Goal: Task Accomplishment & Management: Use online tool/utility

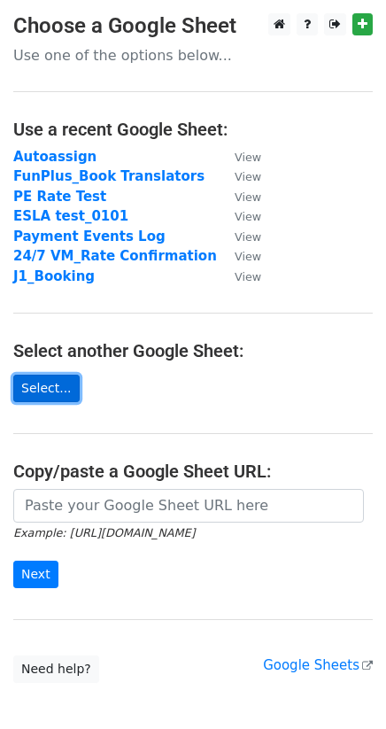
click at [36, 393] on link "Select..." at bounding box center [46, 388] width 66 height 27
click at [36, 387] on link "Select..." at bounding box center [46, 388] width 66 height 27
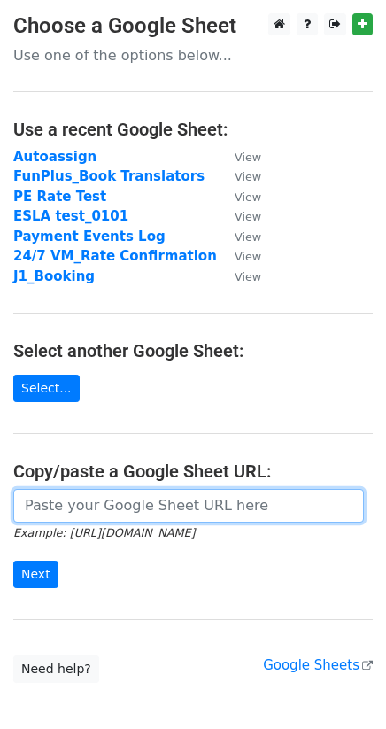
click at [149, 493] on input "url" at bounding box center [188, 506] width 351 height 34
paste input "https://docs.google.com/spreadsheets/d/1CTe05dy_cAUdHqME0RKdMZbZDfcjzNv47gMqd4b…"
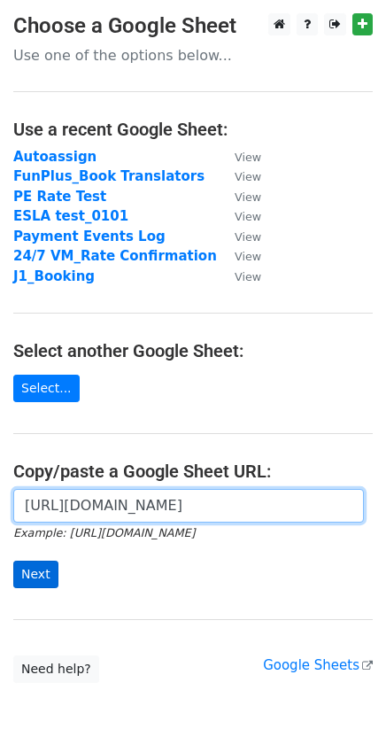
type input "https://docs.google.com/spreadsheets/d/1CTe05dy_cAUdHqME0RKdMZbZDfcjzNv47gMqd4b…"
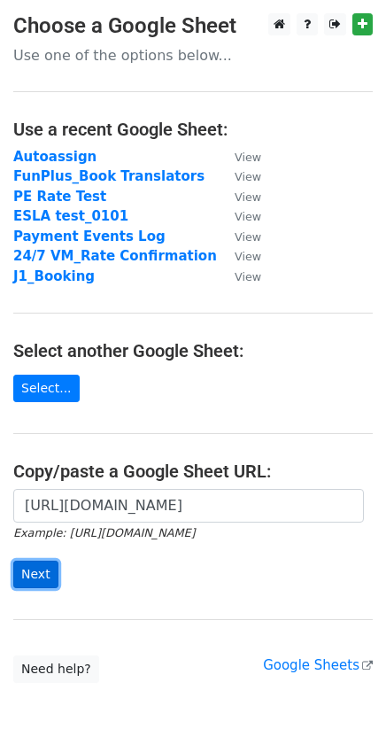
click at [43, 578] on input "Next" at bounding box center [35, 574] width 45 height 27
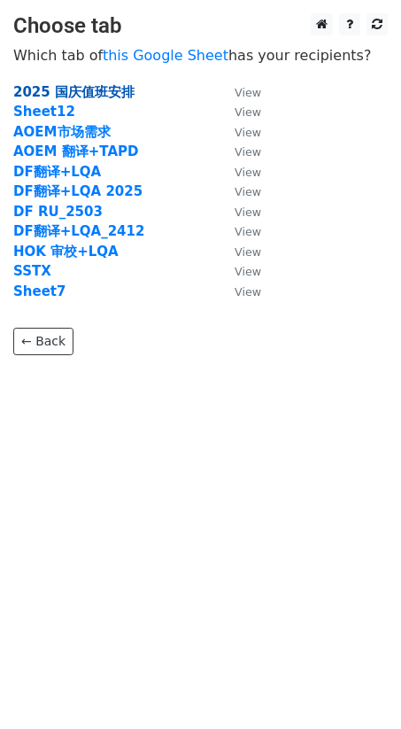
click at [92, 85] on strong "2025 国庆值班安排" at bounding box center [73, 92] width 121 height 16
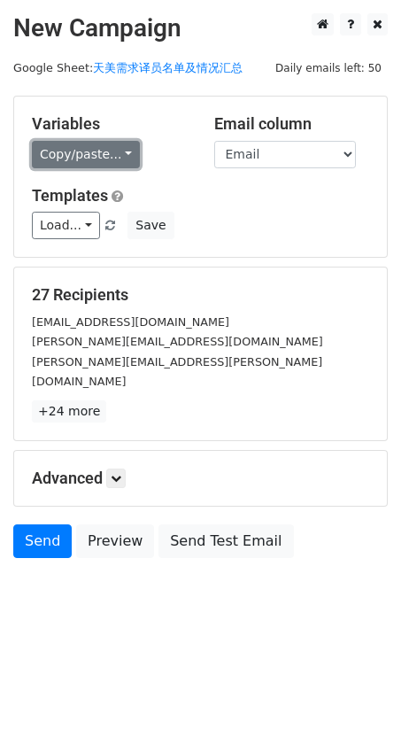
click at [63, 167] on link "Copy/paste..." at bounding box center [86, 154] width 108 height 27
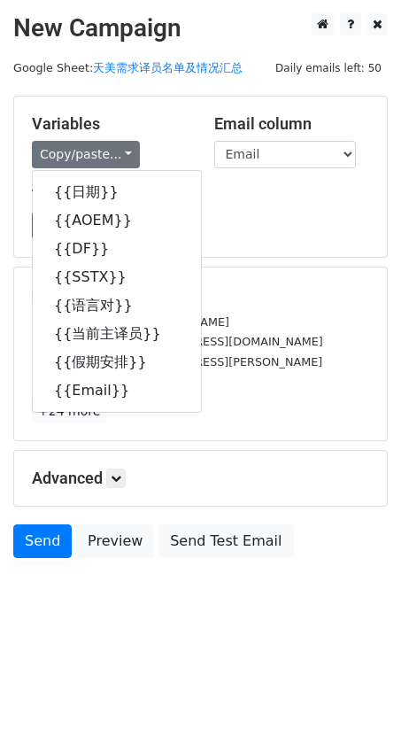
click at [173, 128] on h5 "Variables" at bounding box center [110, 123] width 156 height 19
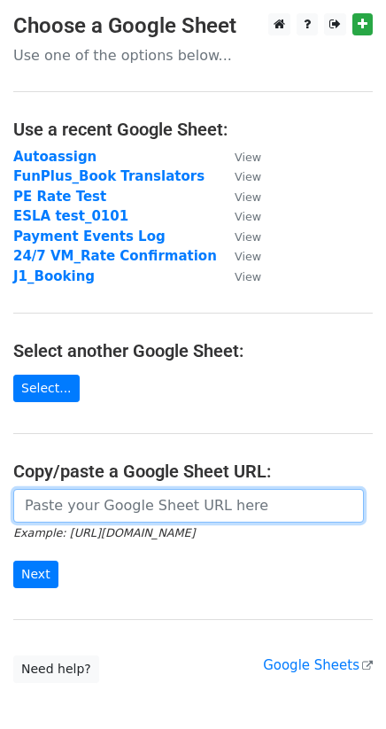
click at [80, 503] on input "url" at bounding box center [188, 506] width 351 height 34
paste input "https://docs.google.com/spreadsheets/d/1CTe05dy_cAUdHqME0RKdMZbZDfcjzNv47gMqd4b…"
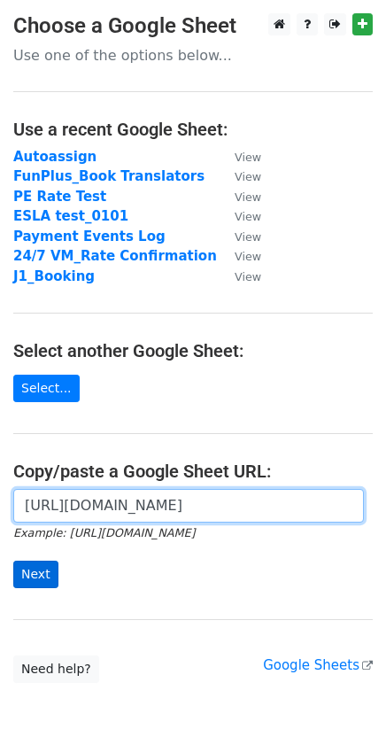
type input "https://docs.google.com/spreadsheets/d/1CTe05dy_cAUdHqME0RKdMZbZDfcjzNv47gMqd4b…"
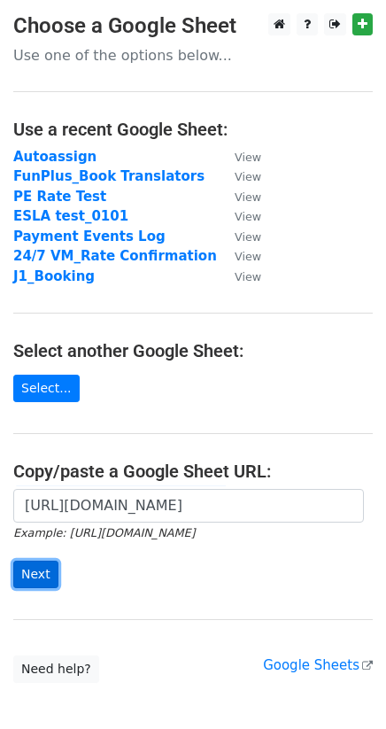
click at [44, 572] on input "Next" at bounding box center [35, 574] width 45 height 27
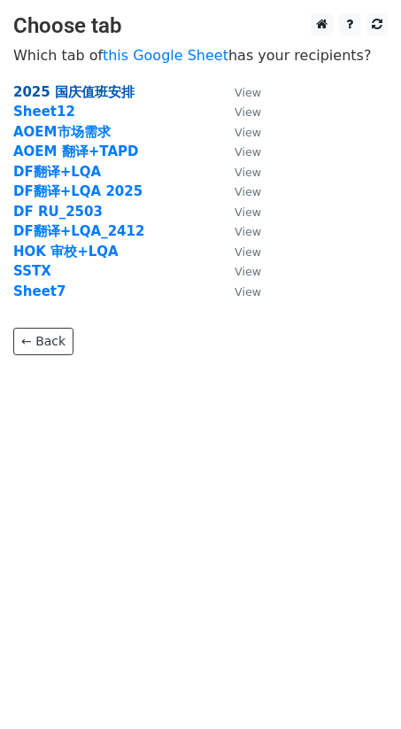
click at [90, 91] on strong "2025 国庆值班安排" at bounding box center [73, 92] width 121 height 16
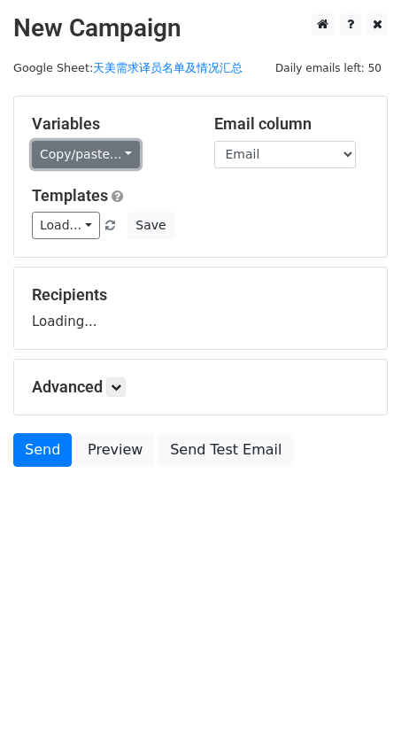
click at [88, 144] on link "Copy/paste..." at bounding box center [86, 154] width 108 height 27
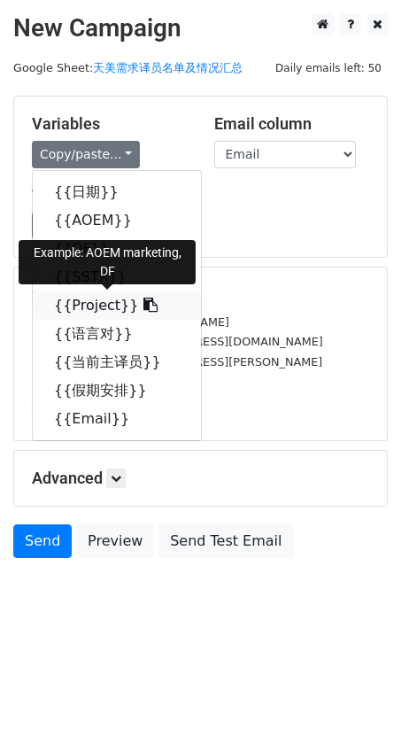
click at [96, 302] on link "{{Project}}" at bounding box center [117, 306] width 168 height 28
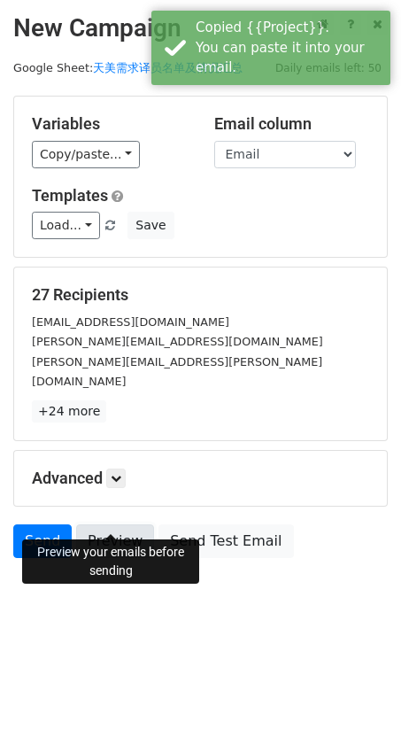
click at [92, 525] on link "Preview" at bounding box center [115, 542] width 78 height 34
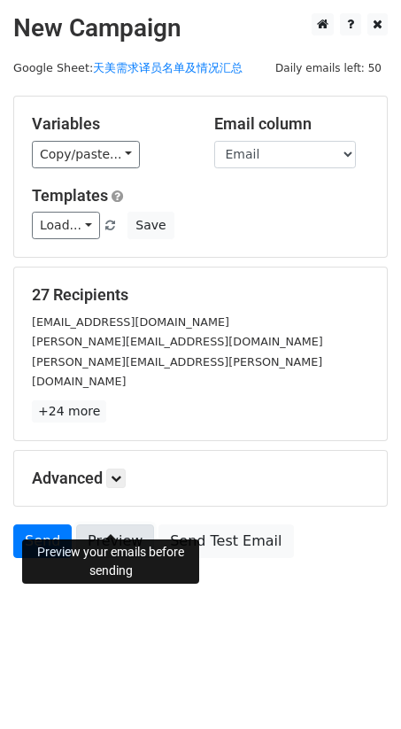
click at [105, 525] on link "Preview" at bounding box center [115, 542] width 78 height 34
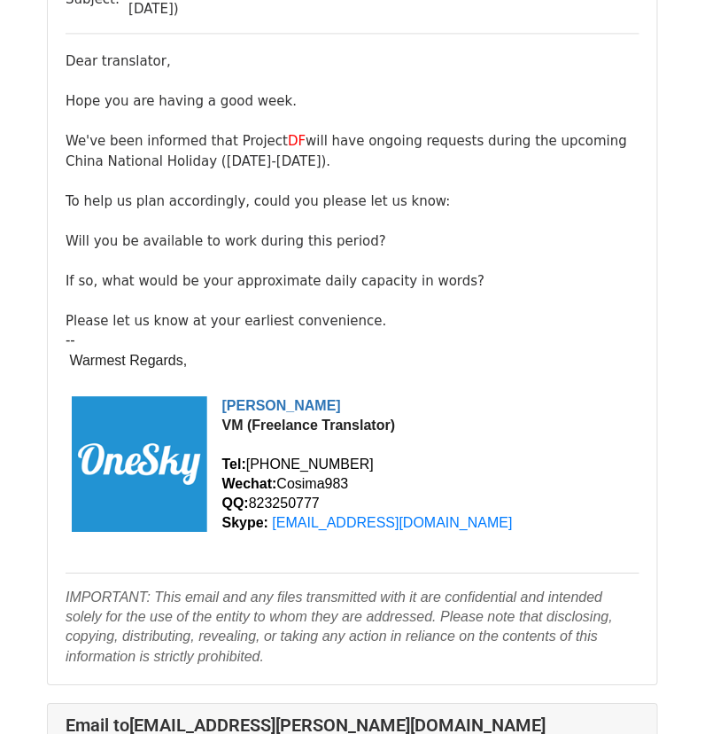
scroll to position [2067, 0]
